Goal: Navigation & Orientation: Find specific page/section

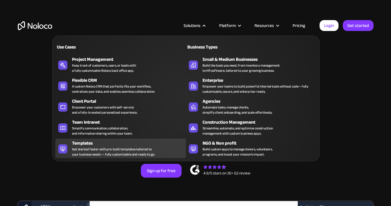
click at [94, 145] on div "Templates" at bounding box center [130, 143] width 116 height 7
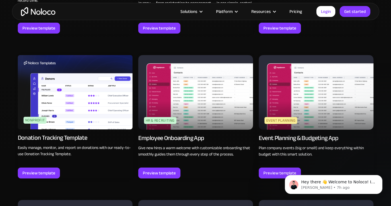
scroll to position [1293, 0]
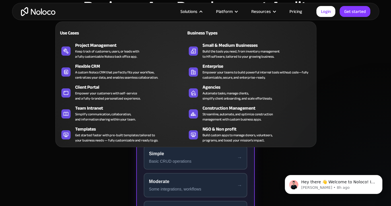
scroll to position [78, 0]
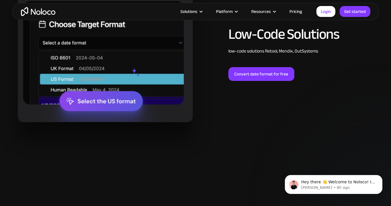
scroll to position [671, 0]
